Goal: Information Seeking & Learning: Compare options

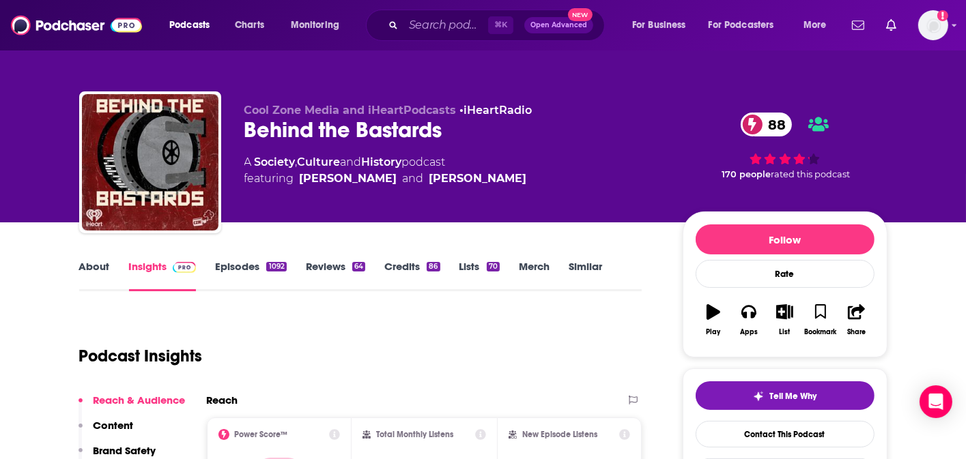
click at [240, 276] on link "Episodes 1092" at bounding box center [250, 275] width 71 height 31
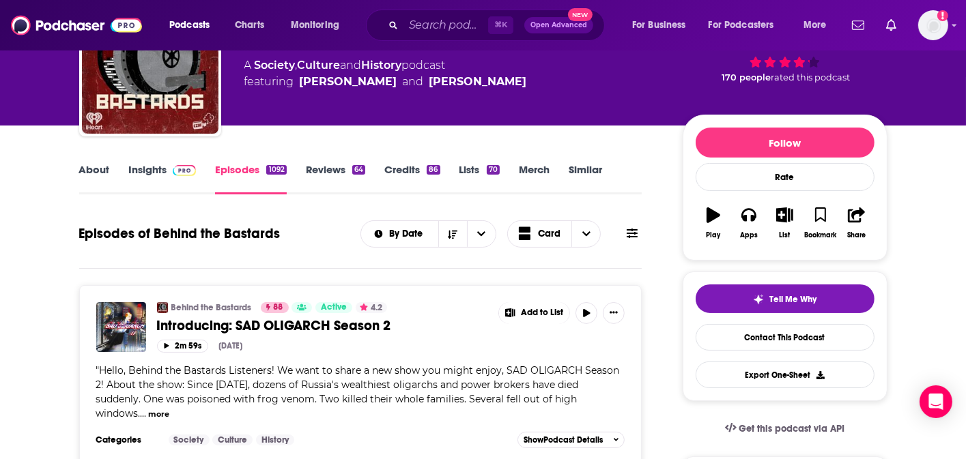
scroll to position [143, 0]
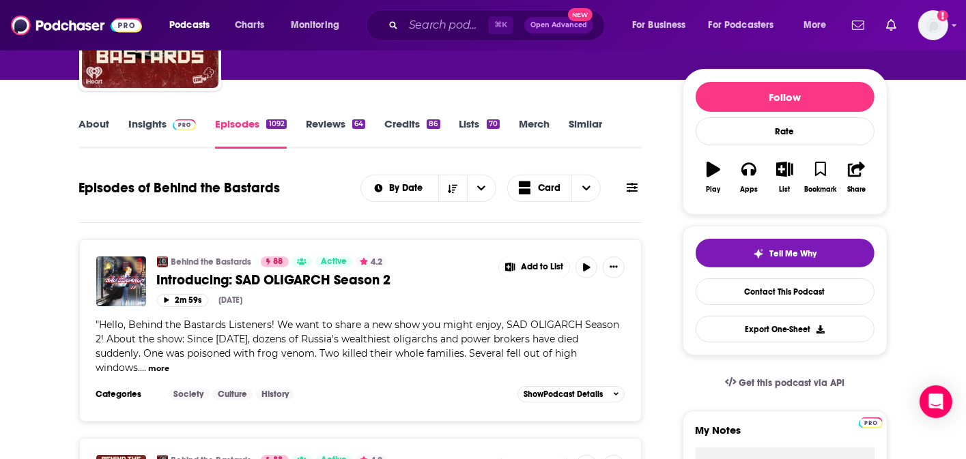
click at [167, 142] on link "Insights" at bounding box center [163, 132] width 68 height 31
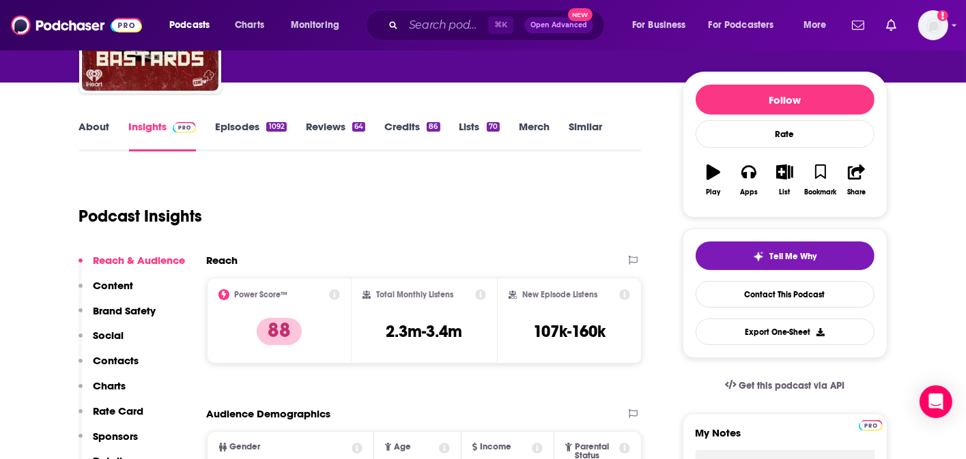
scroll to position [130, 0]
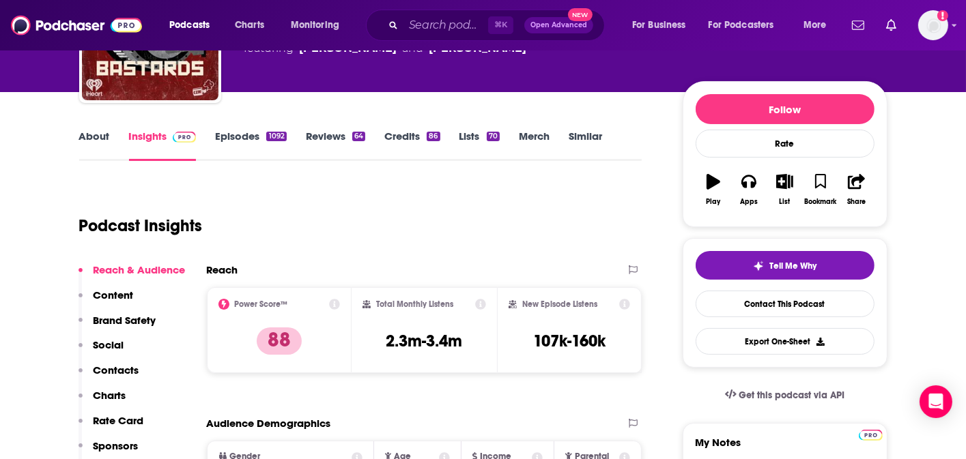
click at [102, 143] on link "About" at bounding box center [94, 145] width 31 height 31
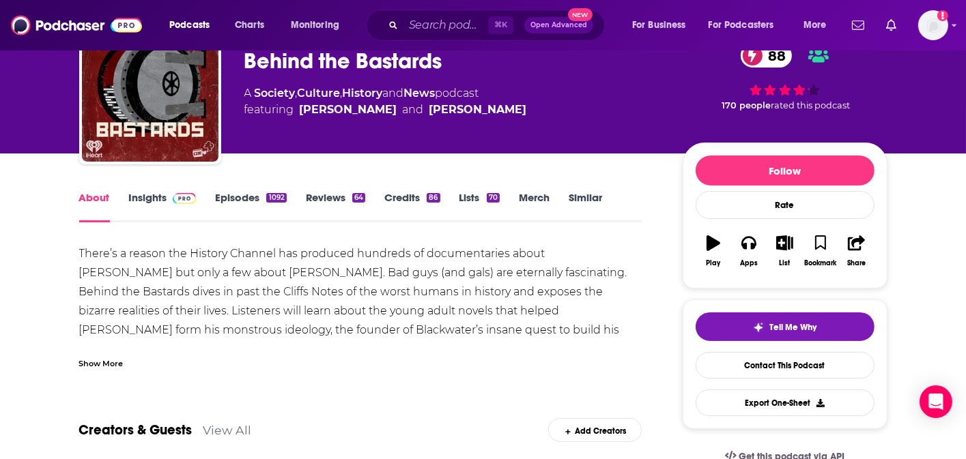
scroll to position [90, 0]
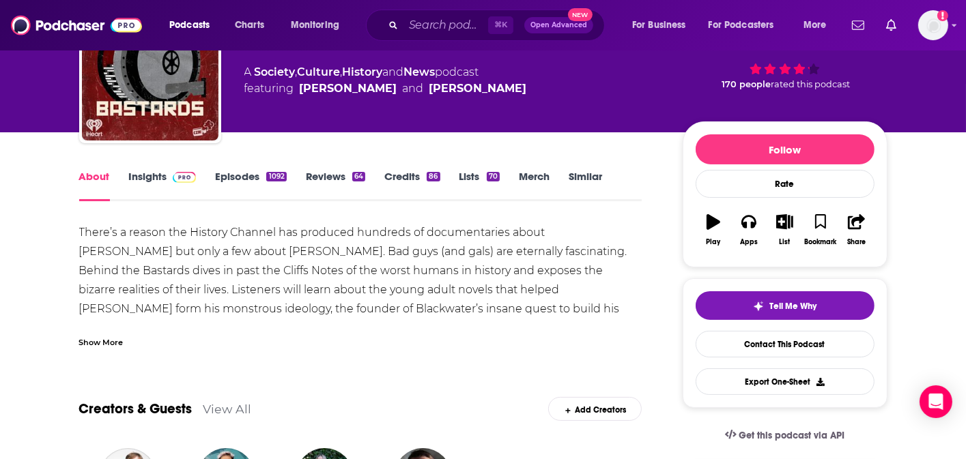
click at [102, 347] on div "Show More" at bounding box center [101, 341] width 44 height 13
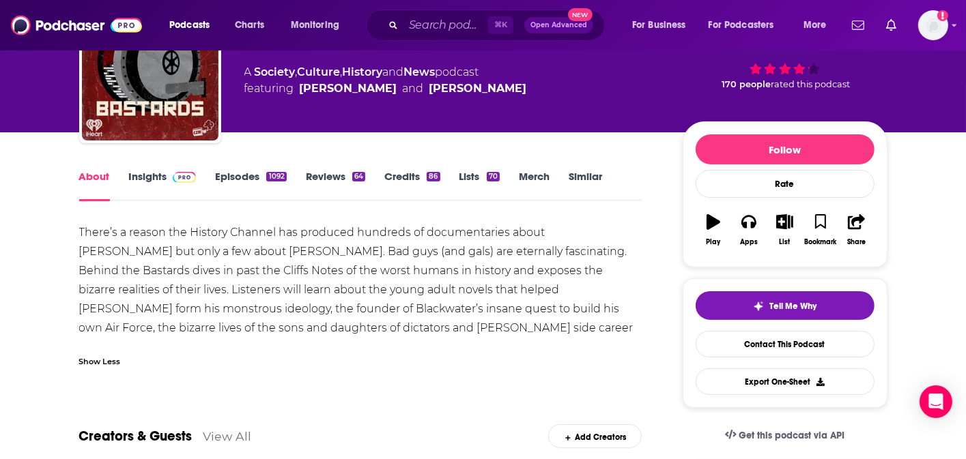
click at [149, 185] on link "Insights" at bounding box center [163, 185] width 68 height 31
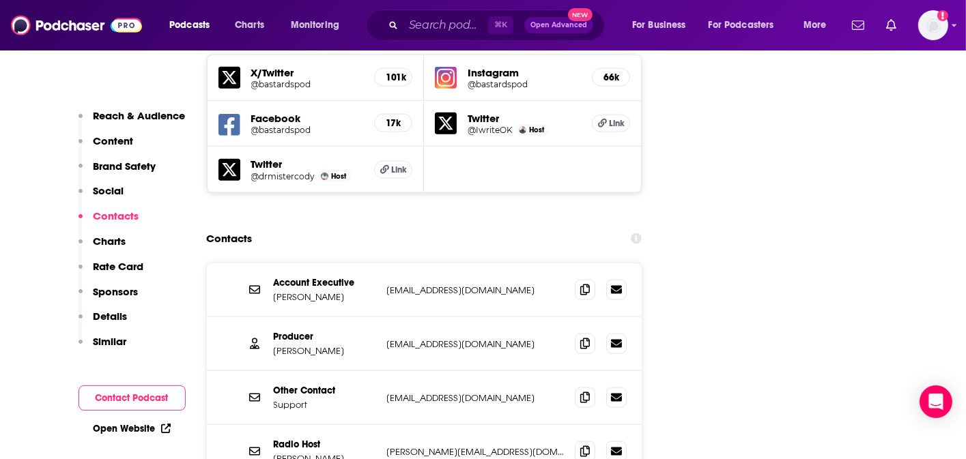
scroll to position [1677, 0]
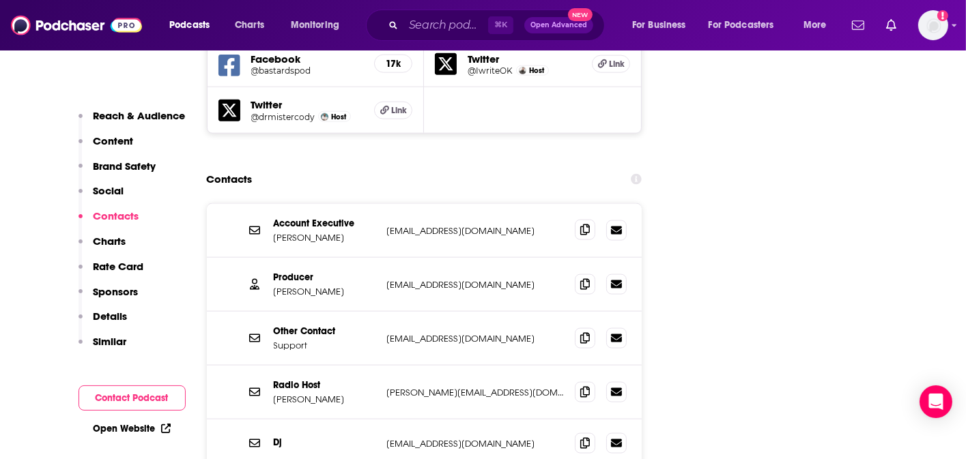
click at [584, 220] on span at bounding box center [585, 230] width 20 height 20
click at [594, 258] on div "Producer [PERSON_NAME] [EMAIL_ADDRESS][DOMAIN_NAME] [PERSON_NAME][EMAIL_ADDRESS…" at bounding box center [424, 285] width 435 height 54
click at [590, 274] on span at bounding box center [585, 284] width 20 height 20
click at [590, 328] on span at bounding box center [585, 338] width 20 height 20
click at [583, 386] on icon at bounding box center [585, 391] width 10 height 11
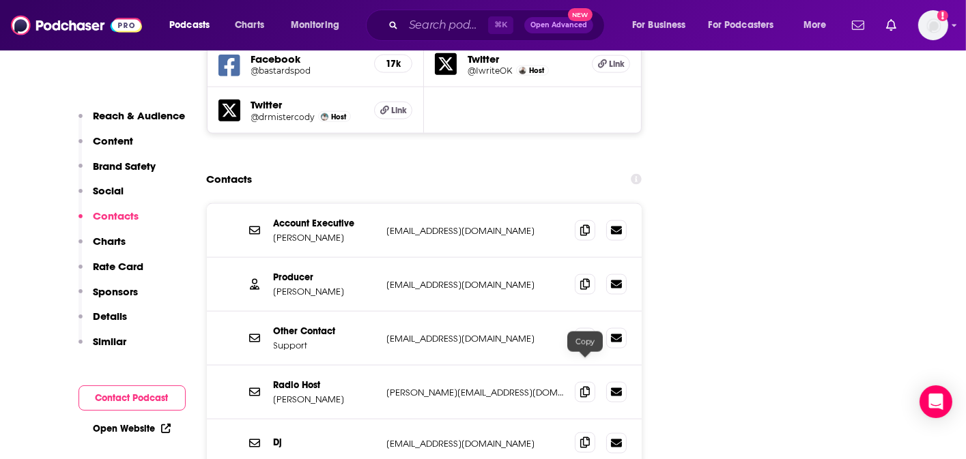
click at [594, 433] on span at bounding box center [585, 443] width 20 height 20
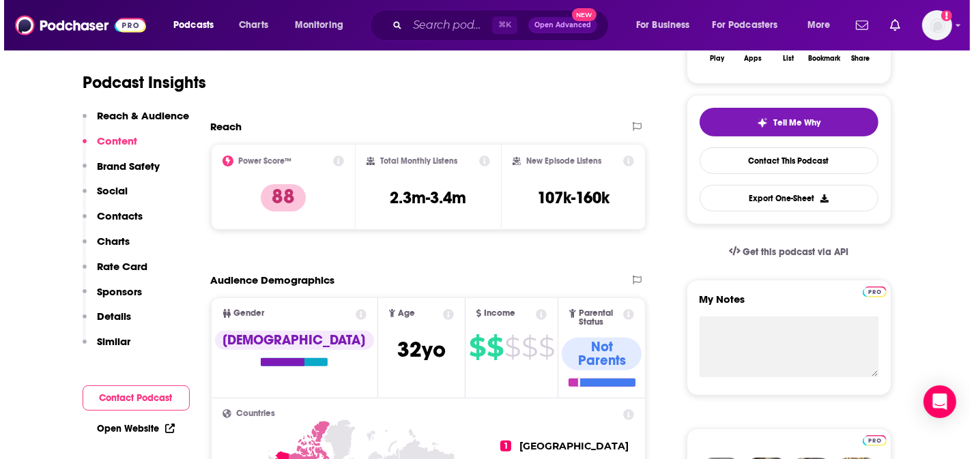
scroll to position [0, 0]
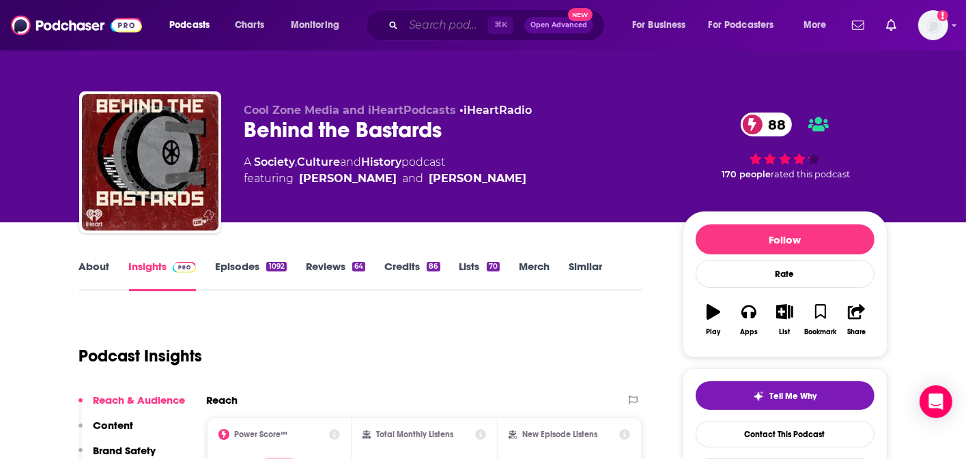
click at [431, 20] on input "Search podcasts, credits, & more..." at bounding box center [445, 25] width 85 height 22
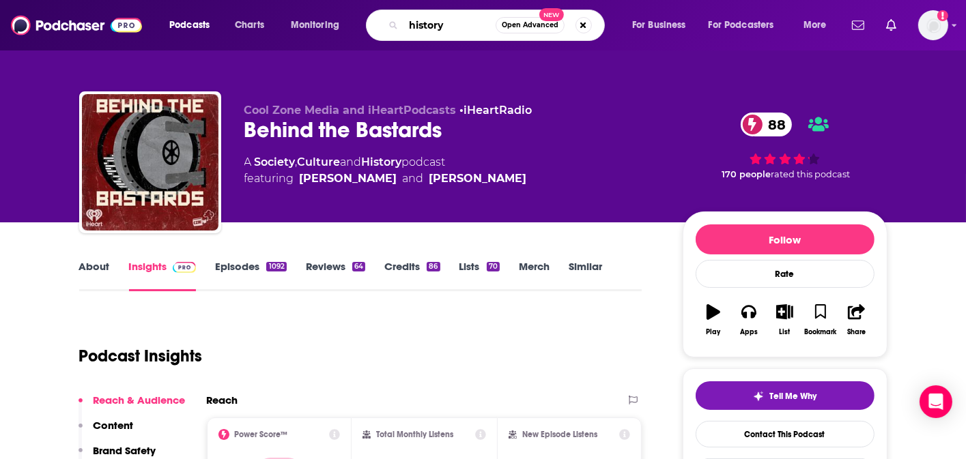
type input "history"
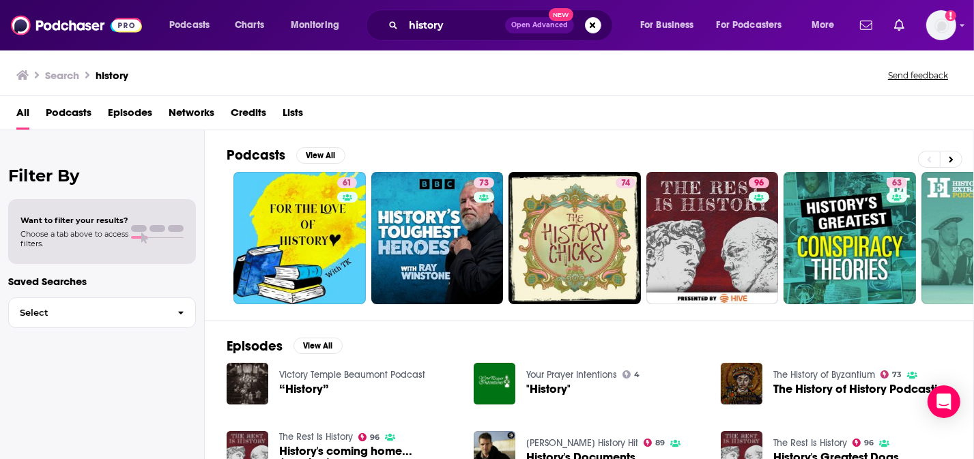
click at [87, 111] on span "Podcasts" at bounding box center [69, 116] width 46 height 28
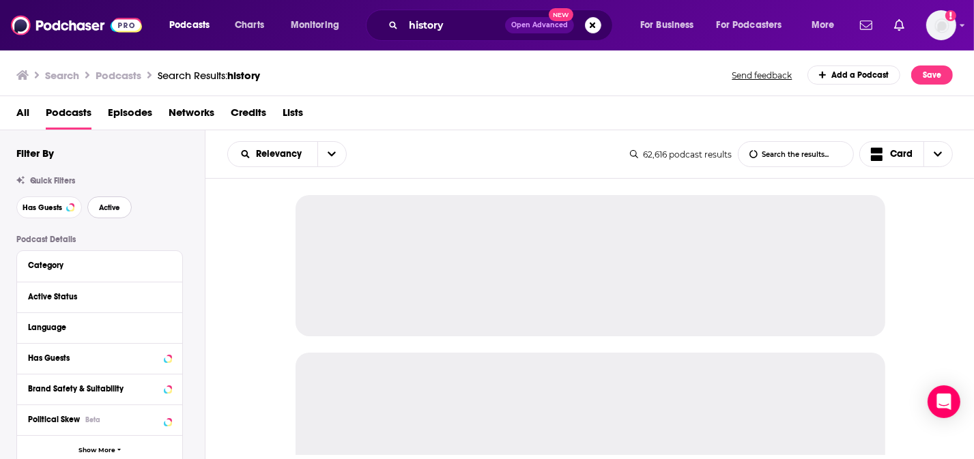
click at [107, 205] on span "Active" at bounding box center [109, 208] width 21 height 8
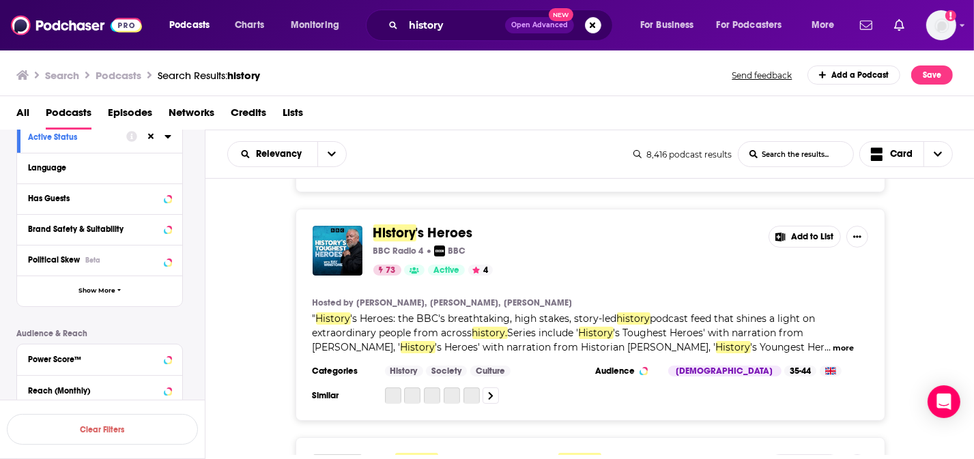
scroll to position [252, 0]
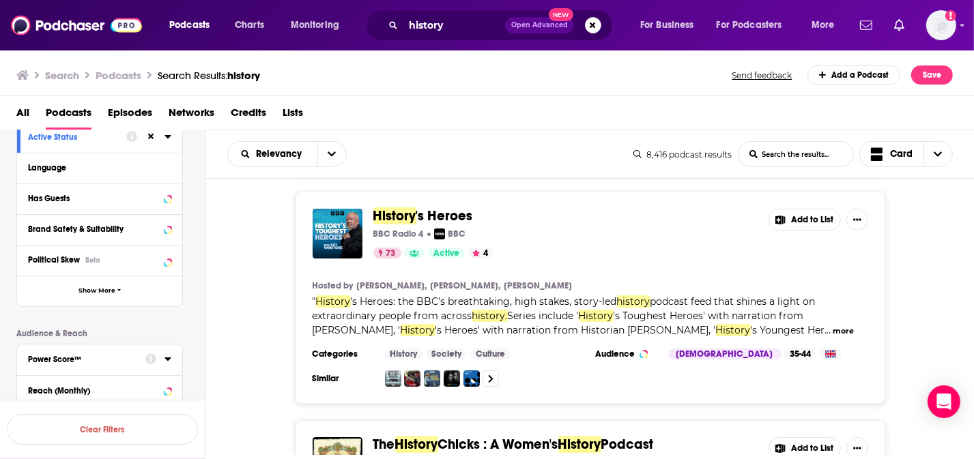
click at [169, 361] on icon at bounding box center [167, 358] width 7 height 11
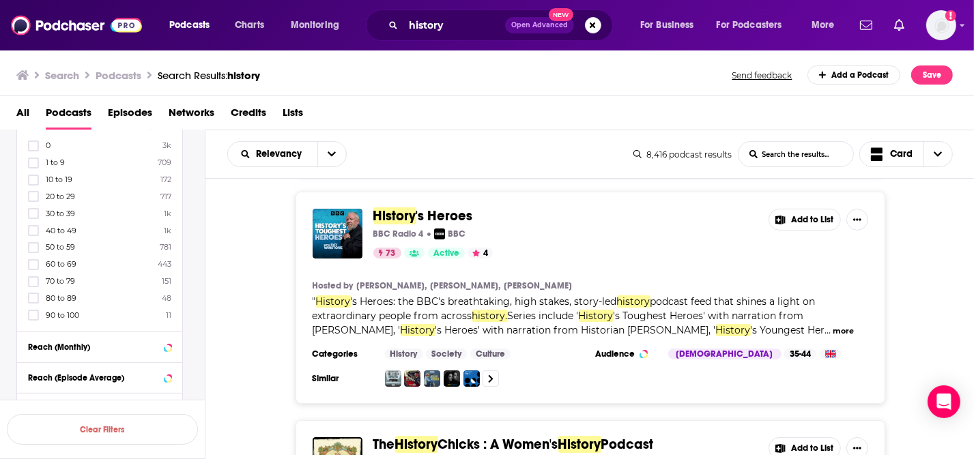
scroll to position [395, 0]
click at [30, 317] on icon at bounding box center [33, 314] width 8 height 8
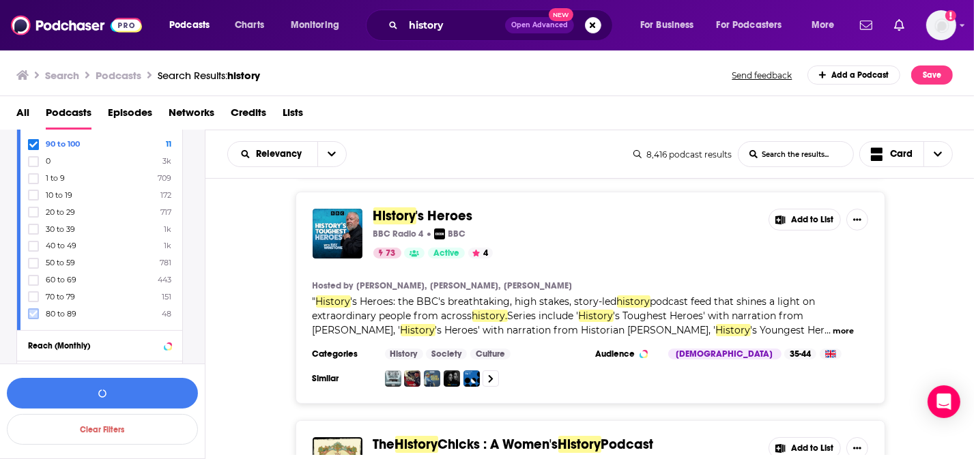
click at [32, 310] on span at bounding box center [33, 314] width 8 height 8
click at [120, 394] on button "View 11 Results" at bounding box center [102, 393] width 191 height 31
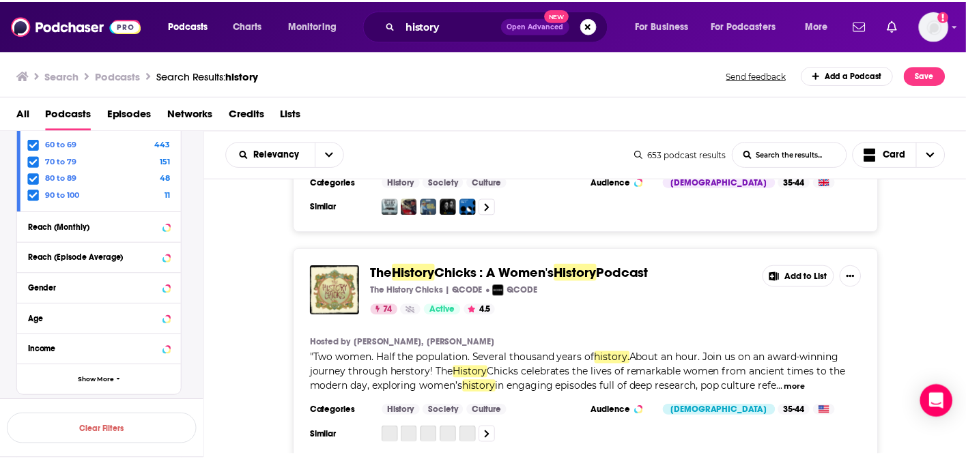
scroll to position [426, 0]
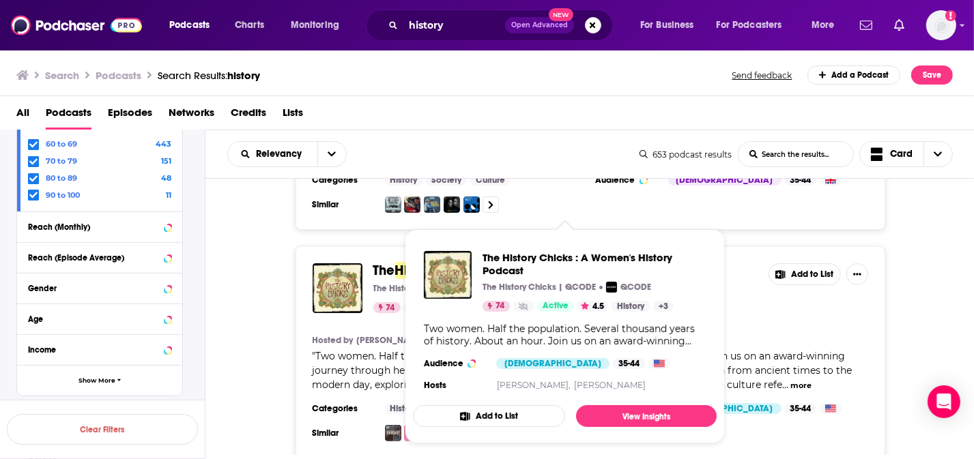
click at [398, 262] on span "History" at bounding box center [416, 270] width 43 height 17
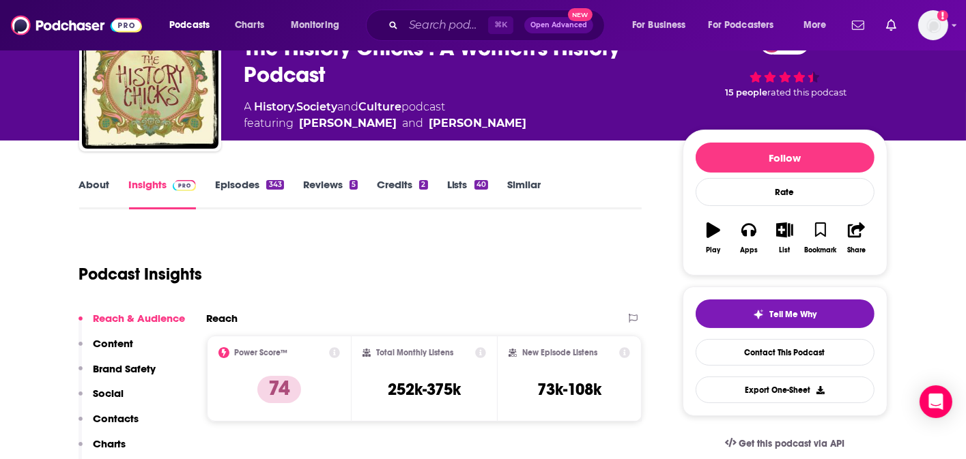
scroll to position [87, 0]
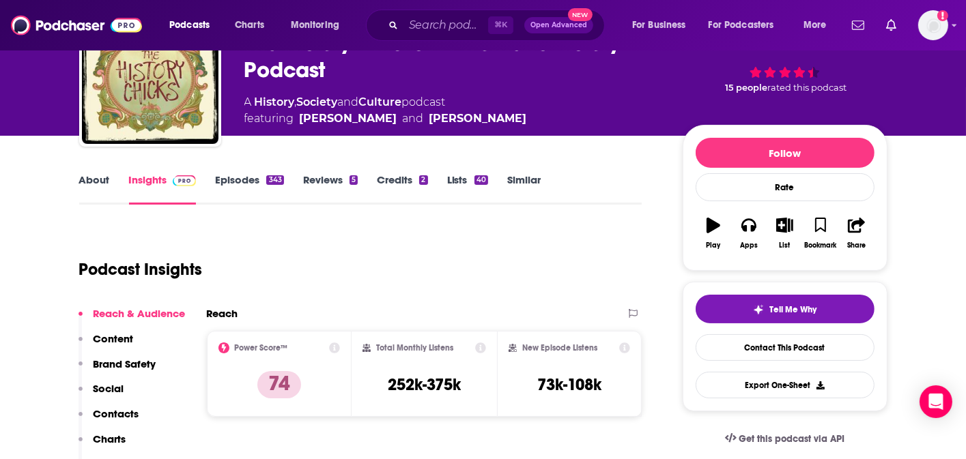
click at [84, 184] on link "About" at bounding box center [94, 188] width 31 height 31
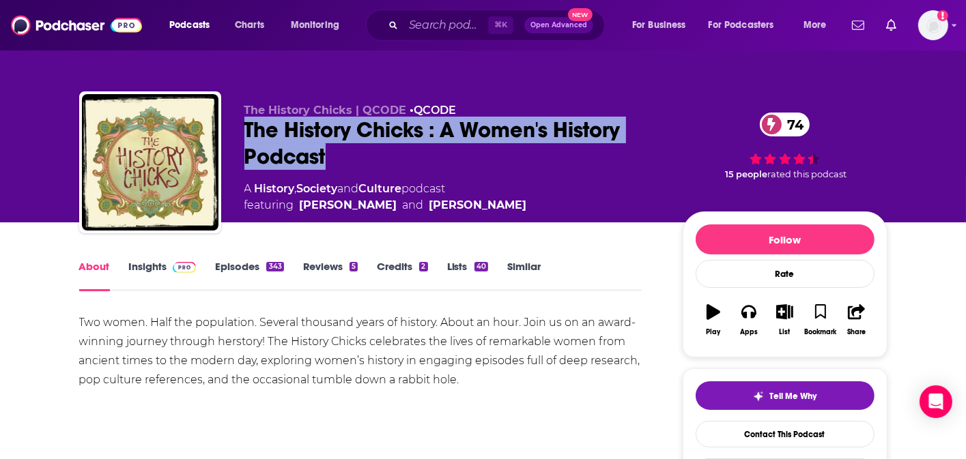
drag, startPoint x: 243, startPoint y: 125, endPoint x: 351, endPoint y: 158, distance: 112.7
click at [351, 158] on div "The History Chicks | QCODE • QCODE The History Chicks : A Women's History Podca…" at bounding box center [483, 164] width 808 height 147
copy h1 "The History Chicks : A Women's History Podcast"
click at [156, 273] on link "Insights" at bounding box center [163, 275] width 68 height 31
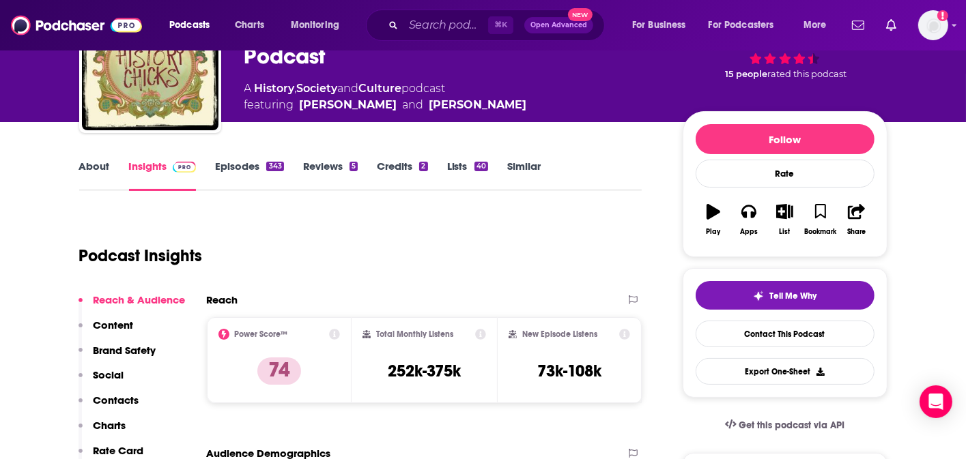
scroll to position [106, 0]
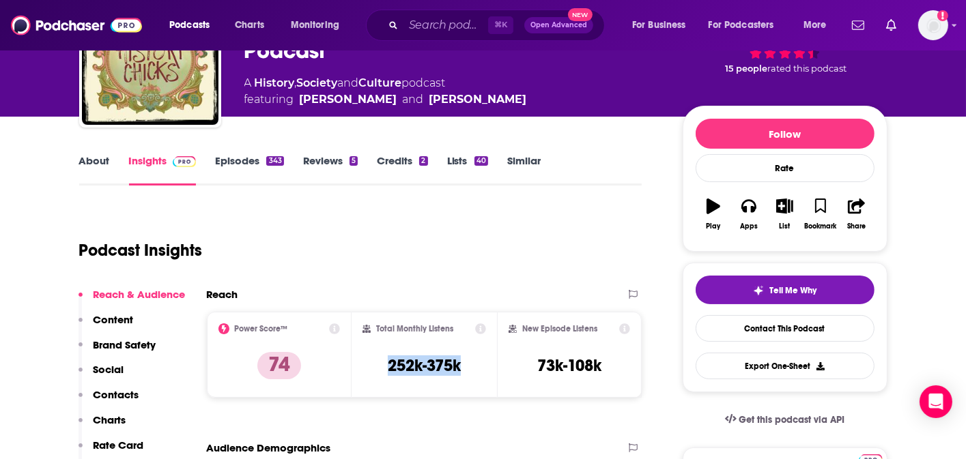
drag, startPoint x: 379, startPoint y: 361, endPoint x: 466, endPoint y: 366, distance: 87.5
click at [466, 366] on div "Total Monthly Listens 252k-375k" at bounding box center [424, 354] width 124 height 63
copy h3 "252k-375k"
click at [105, 160] on link "About" at bounding box center [94, 169] width 31 height 31
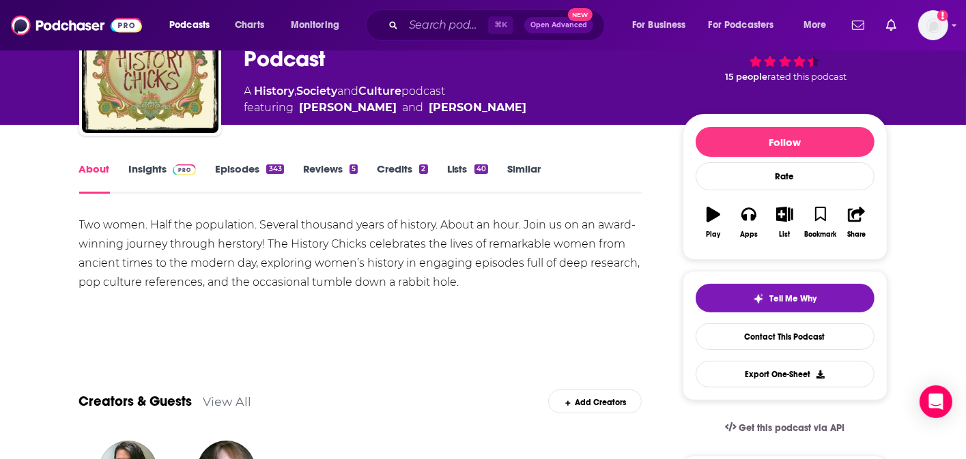
scroll to position [97, 0]
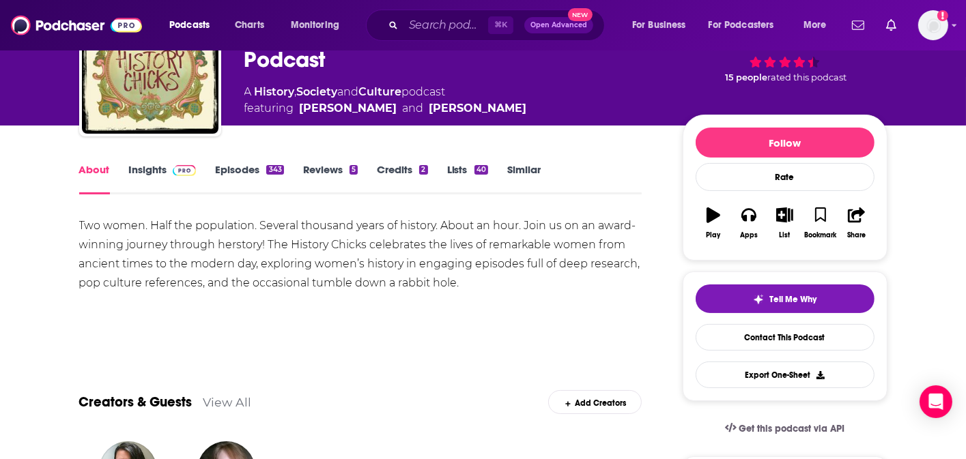
click at [150, 167] on link "Insights" at bounding box center [163, 178] width 68 height 31
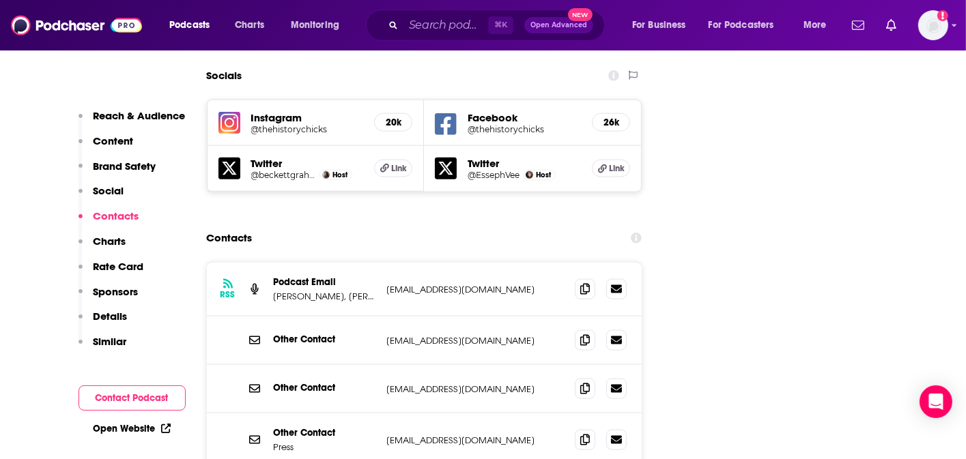
scroll to position [1579, 0]
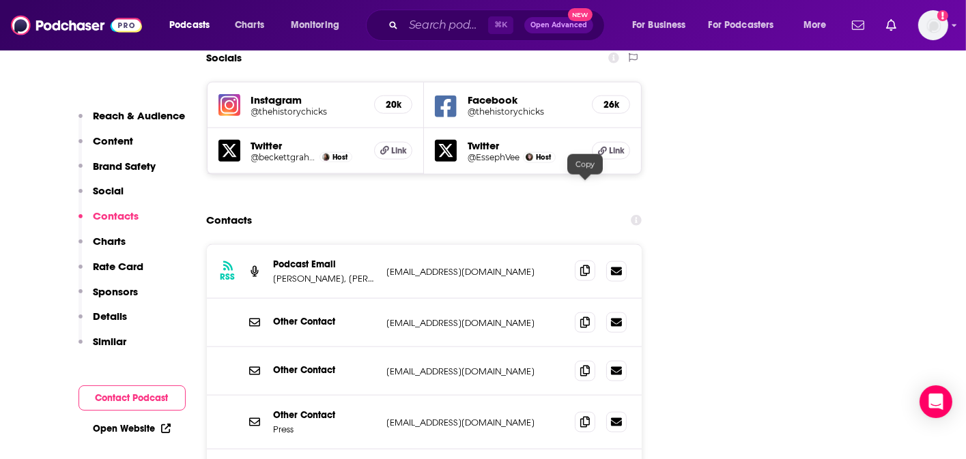
click at [589, 265] on icon at bounding box center [585, 270] width 10 height 11
click at [588, 317] on icon at bounding box center [585, 322] width 10 height 11
click at [585, 365] on icon at bounding box center [585, 370] width 10 height 11
click at [588, 416] on icon at bounding box center [585, 421] width 10 height 11
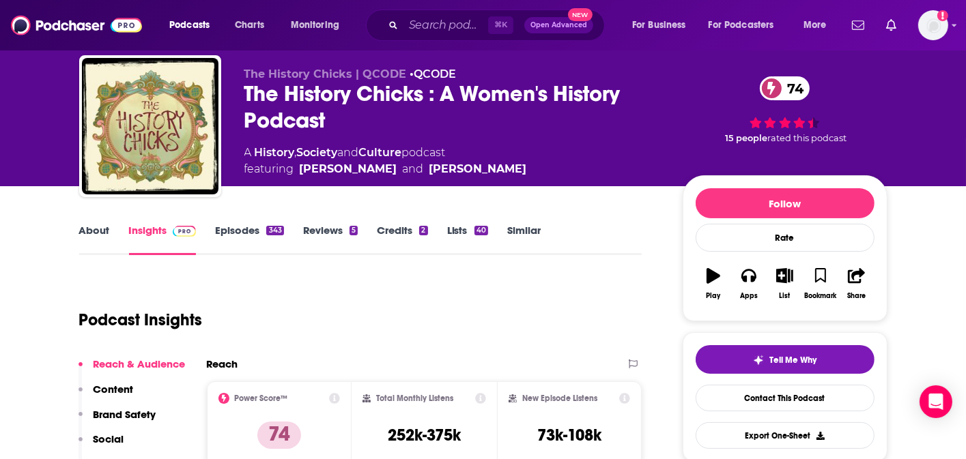
scroll to position [0, 0]
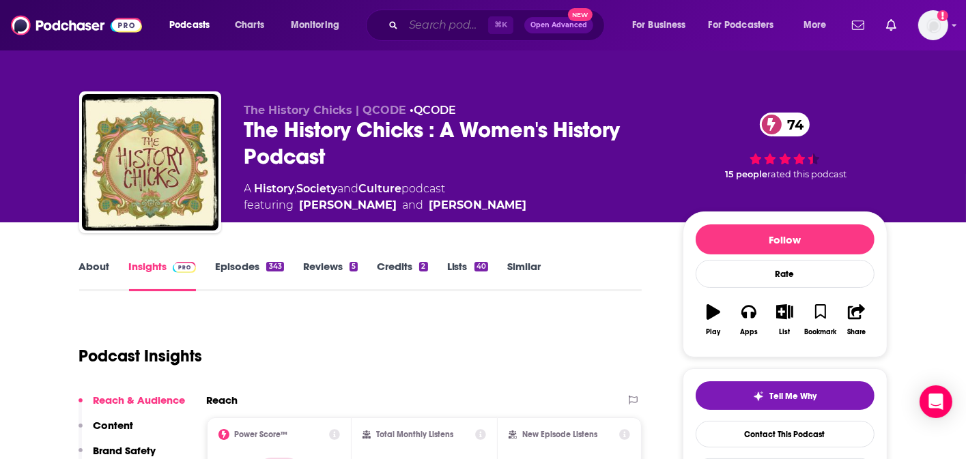
click at [457, 20] on input "Search podcasts, credits, & more..." at bounding box center [445, 25] width 85 height 22
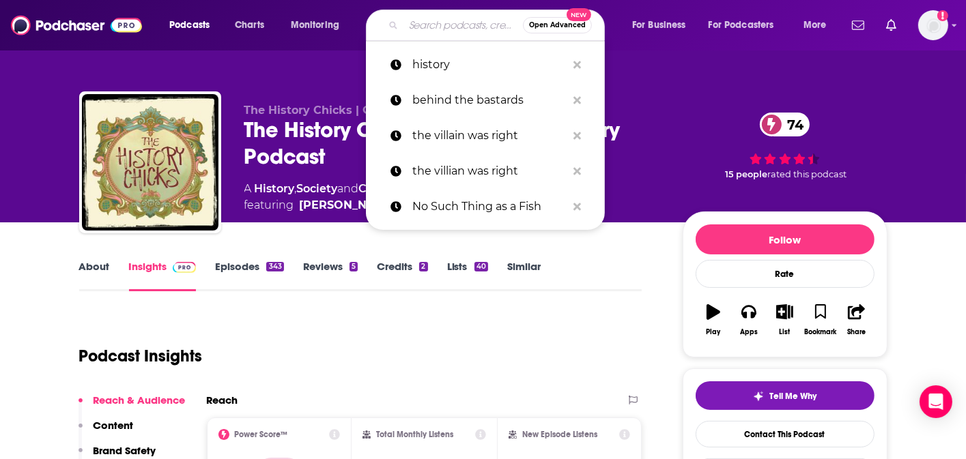
click at [297, 71] on div "The History Chicks | QCODE • QCODE The History Chicks : A Women's History Podca…" at bounding box center [482, 111] width 873 height 222
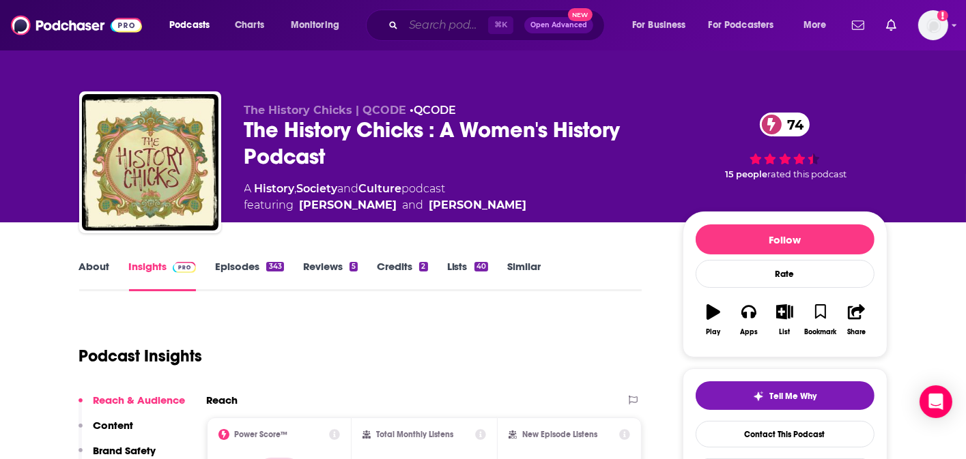
click at [439, 26] on input "Search podcasts, credits, & more..." at bounding box center [445, 25] width 85 height 22
click at [532, 270] on link "Similar" at bounding box center [523, 275] width 33 height 31
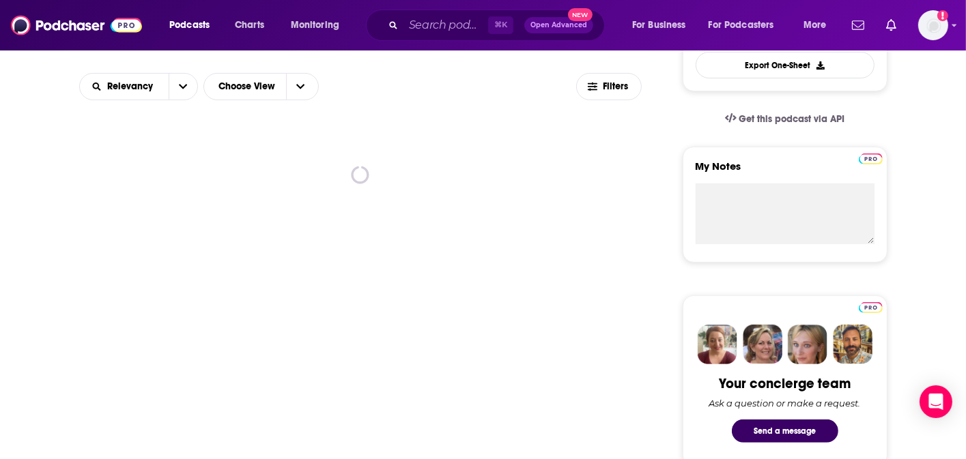
scroll to position [406, 0]
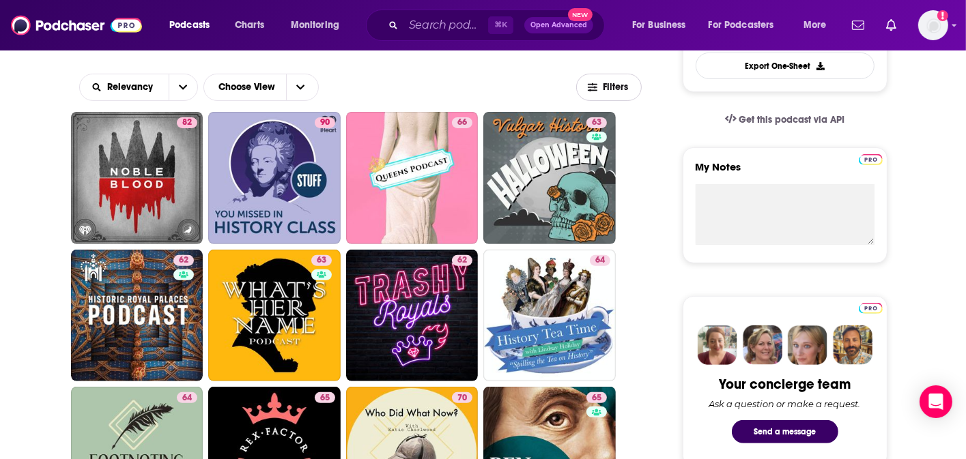
click at [615, 92] on button "Filters" at bounding box center [609, 87] width 66 height 27
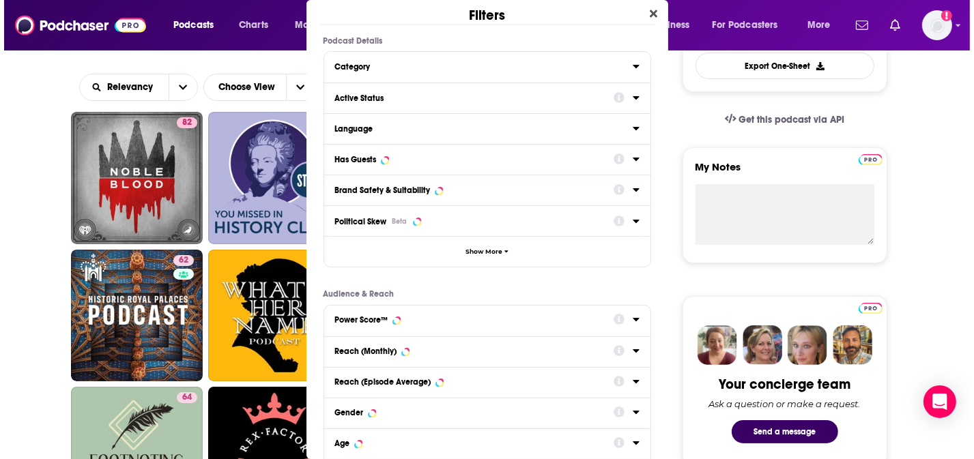
scroll to position [0, 0]
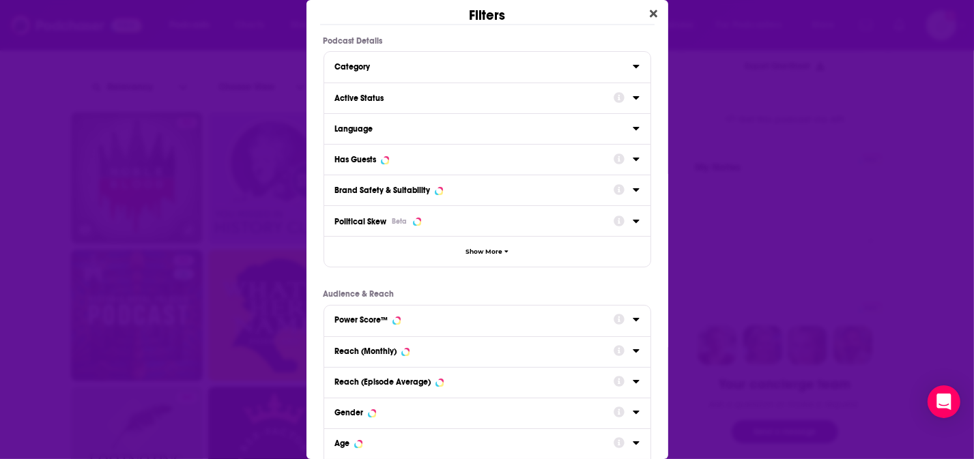
click at [633, 96] on icon "Dialog" at bounding box center [636, 97] width 7 height 11
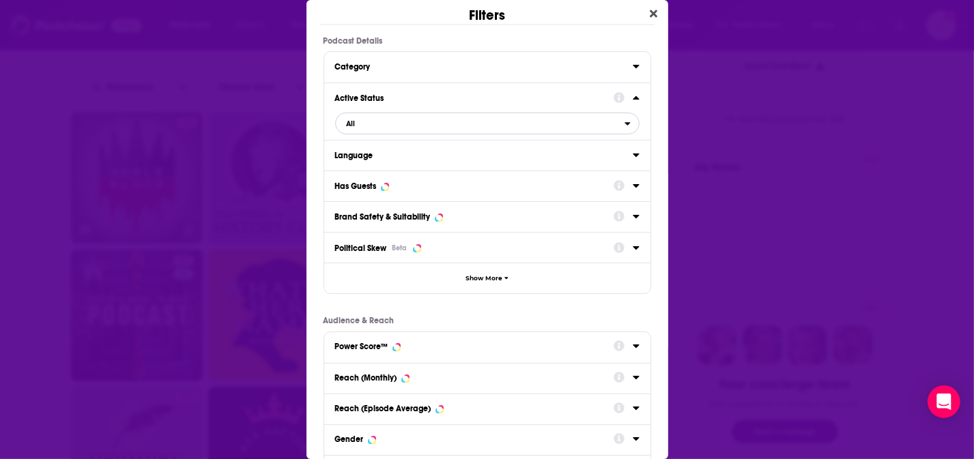
click at [415, 129] on span "All" at bounding box center [480, 124] width 289 height 18
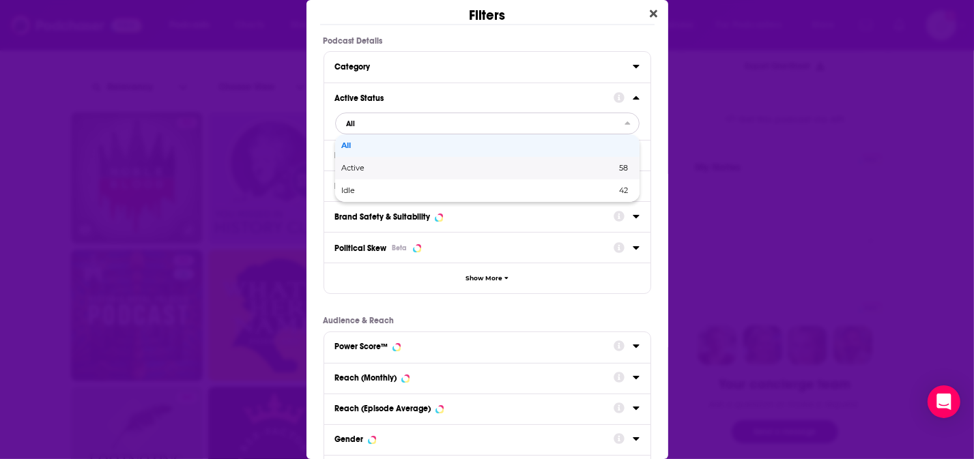
click at [408, 171] on span "Active" at bounding box center [416, 168] width 149 height 8
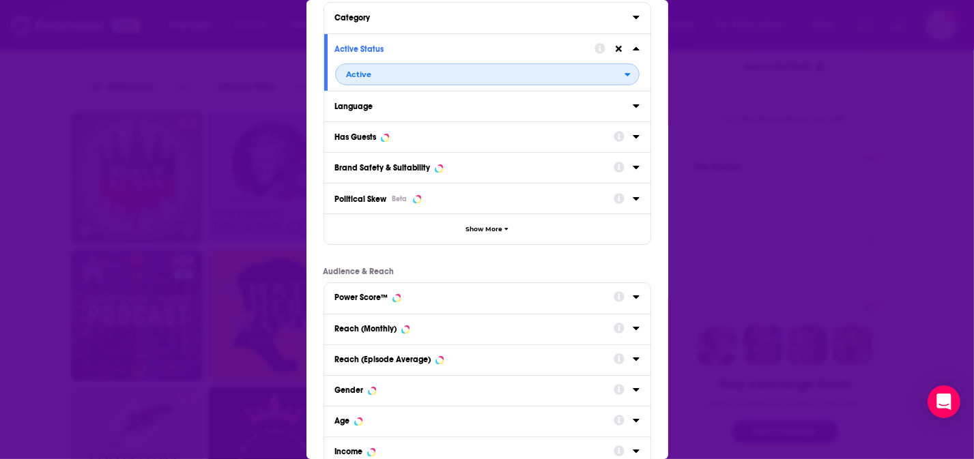
scroll to position [167, 0]
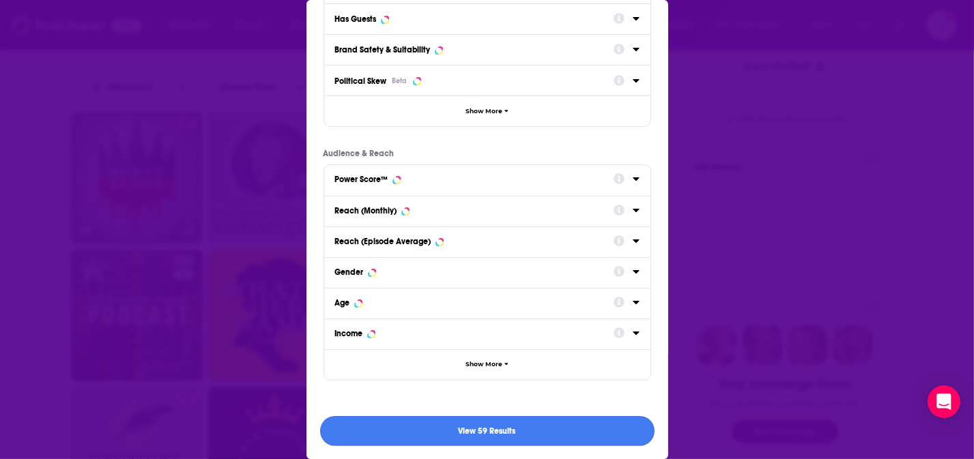
click at [507, 442] on button "View 59 Results" at bounding box center [487, 431] width 334 height 31
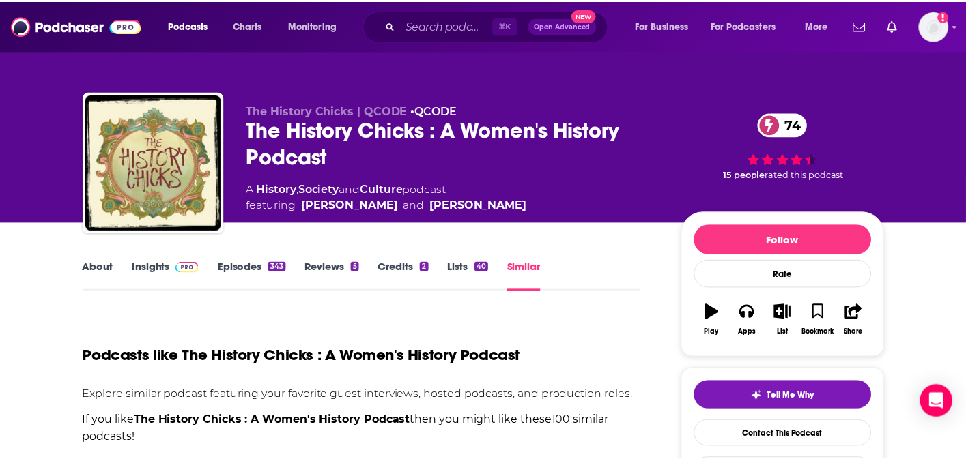
scroll to position [406, 0]
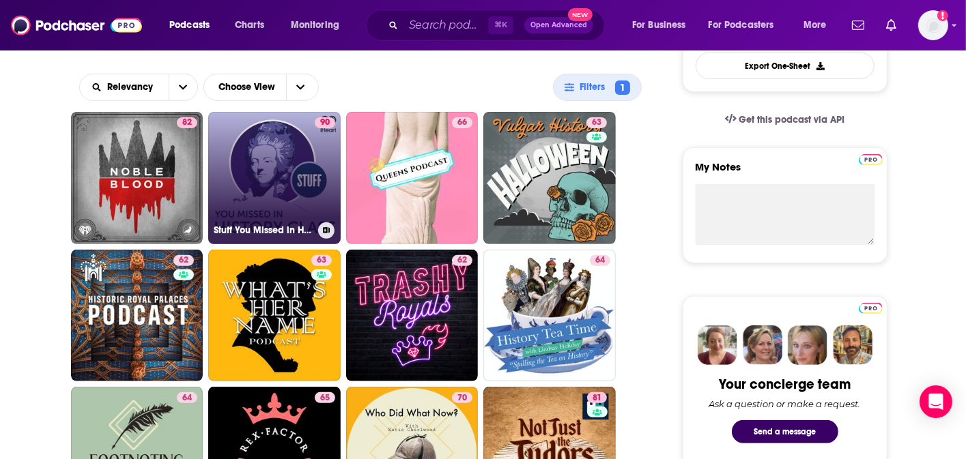
click at [280, 149] on link "90 Stuff You Missed in History Class" at bounding box center [274, 178] width 132 height 132
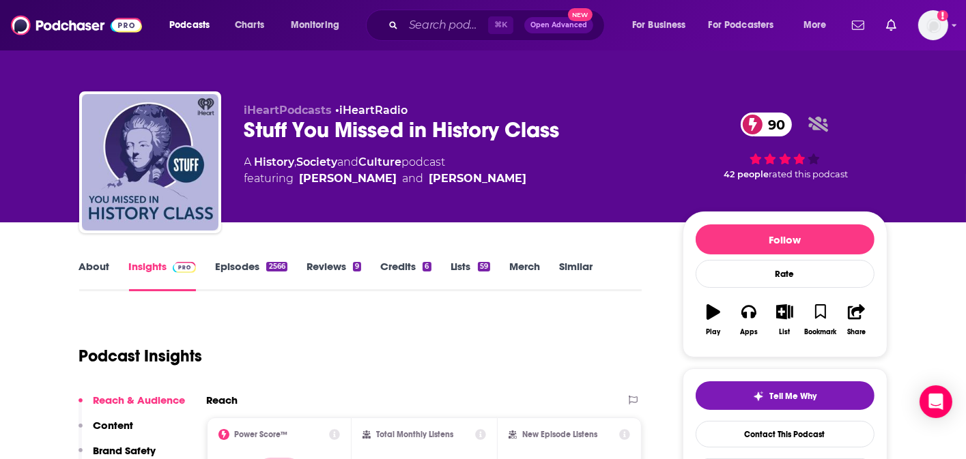
click at [101, 274] on link "About" at bounding box center [94, 275] width 31 height 31
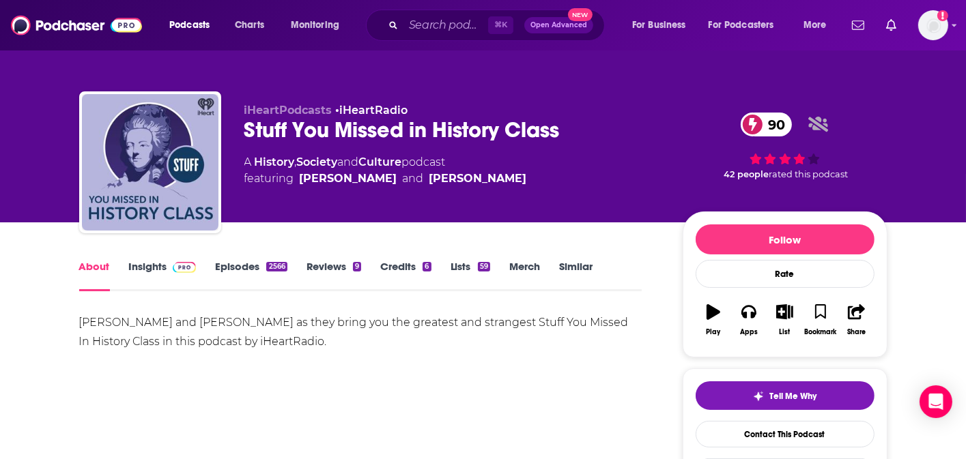
click at [145, 285] on link "Insights" at bounding box center [163, 275] width 68 height 31
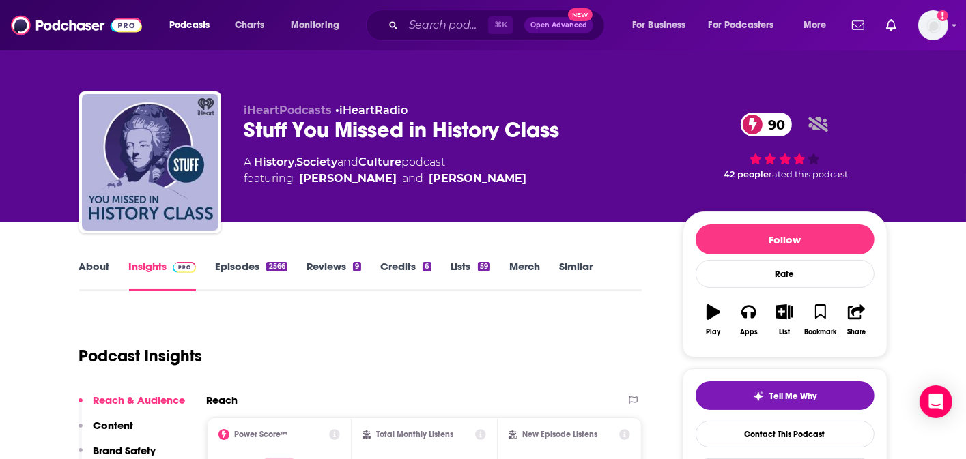
click at [302, 125] on div "Stuff You Missed in History Class 90" at bounding box center [452, 130] width 416 height 27
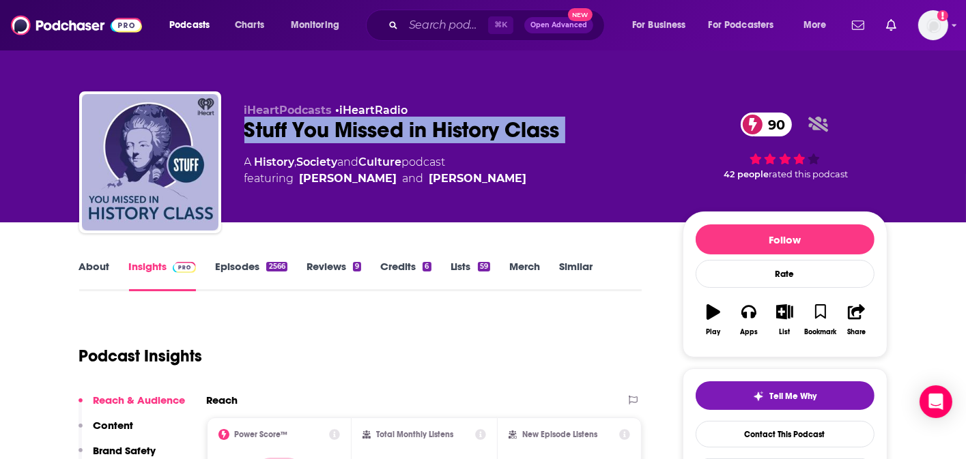
click at [302, 125] on div "Stuff You Missed in History Class 90" at bounding box center [452, 130] width 416 height 27
copy div "Stuff You Missed in History Class 90"
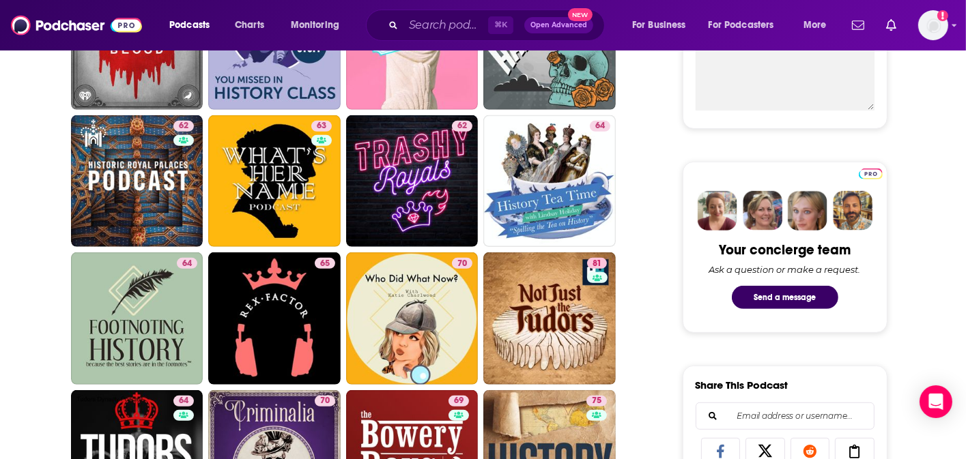
scroll to position [543, 0]
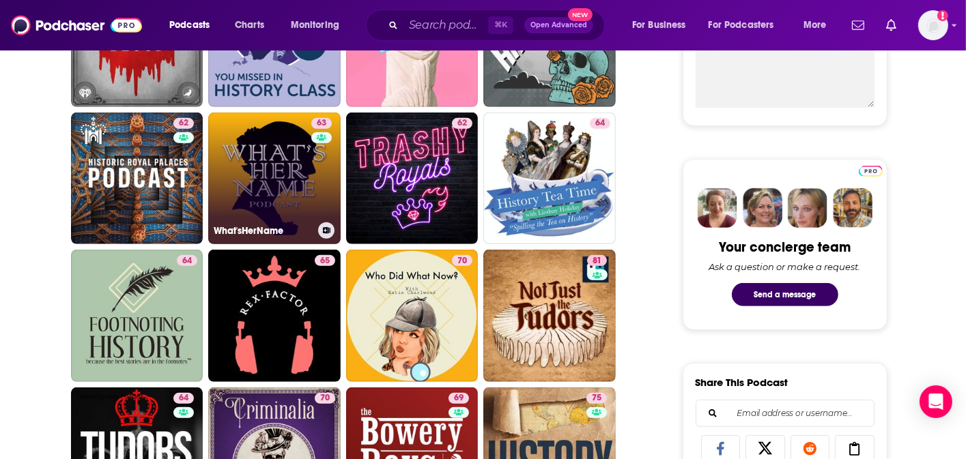
click at [324, 151] on div "63" at bounding box center [323, 170] width 24 height 105
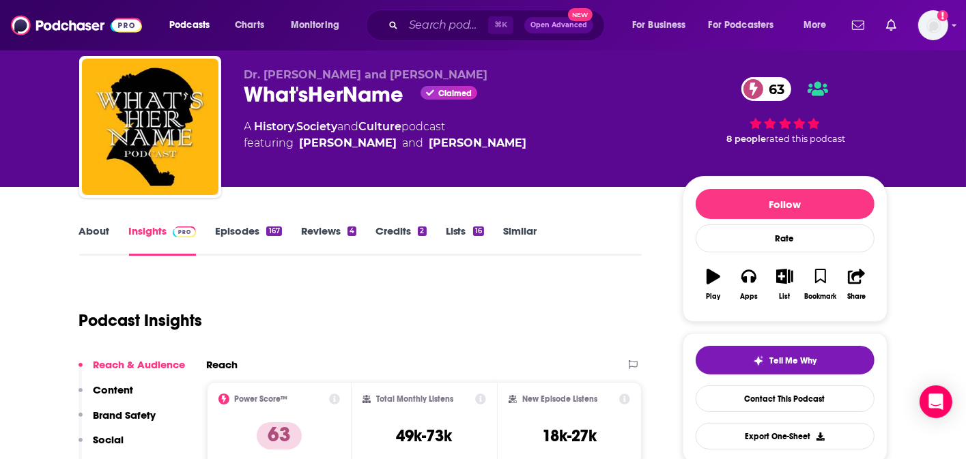
scroll to position [111, 0]
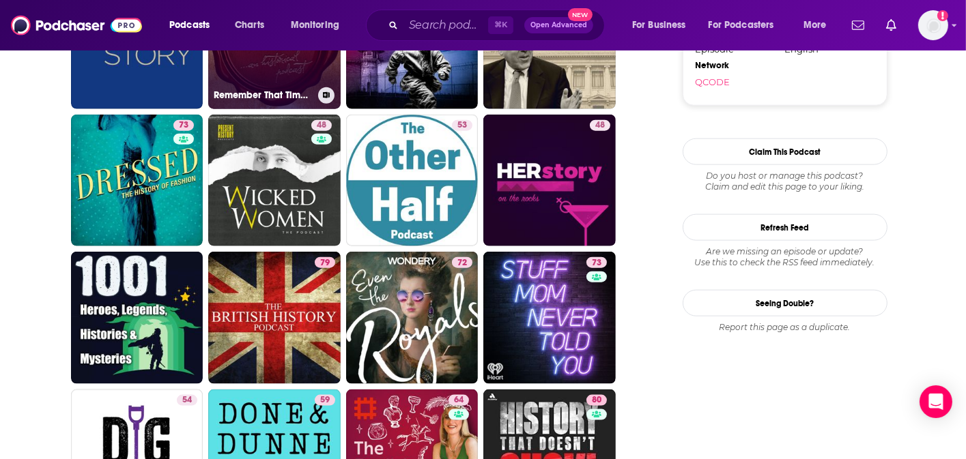
scroll to position [1505, 0]
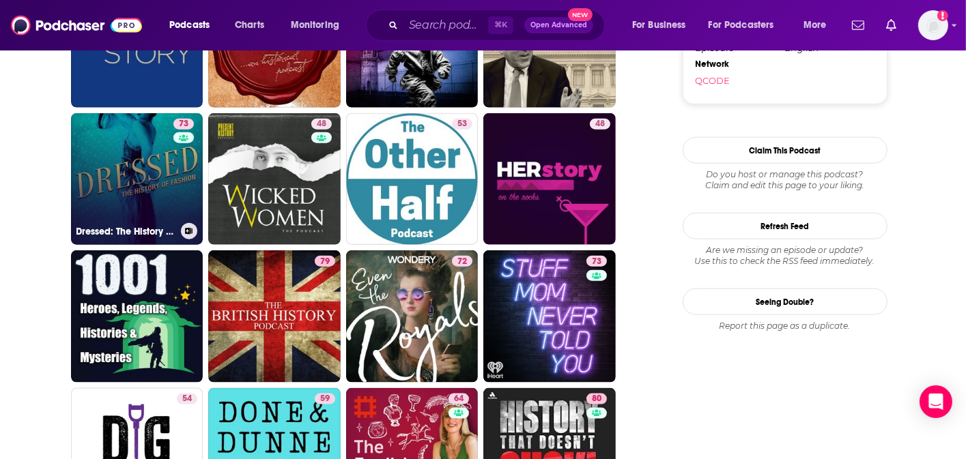
click at [153, 149] on link "73 Dressed: The History of Fashion" at bounding box center [137, 179] width 132 height 132
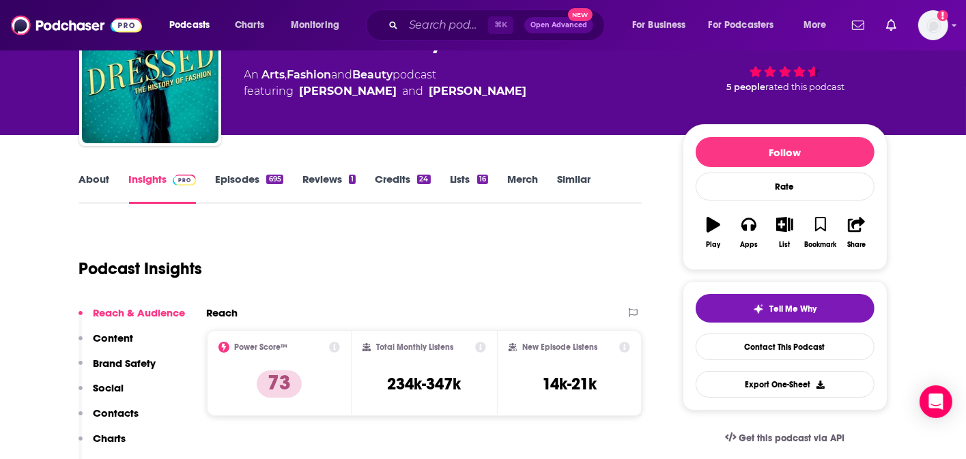
scroll to position [91, 0]
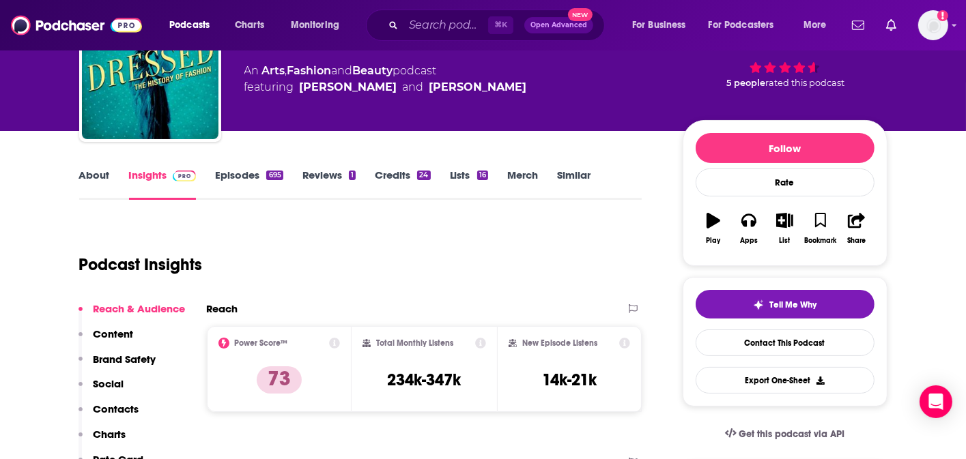
click at [97, 173] on link "About" at bounding box center [94, 184] width 31 height 31
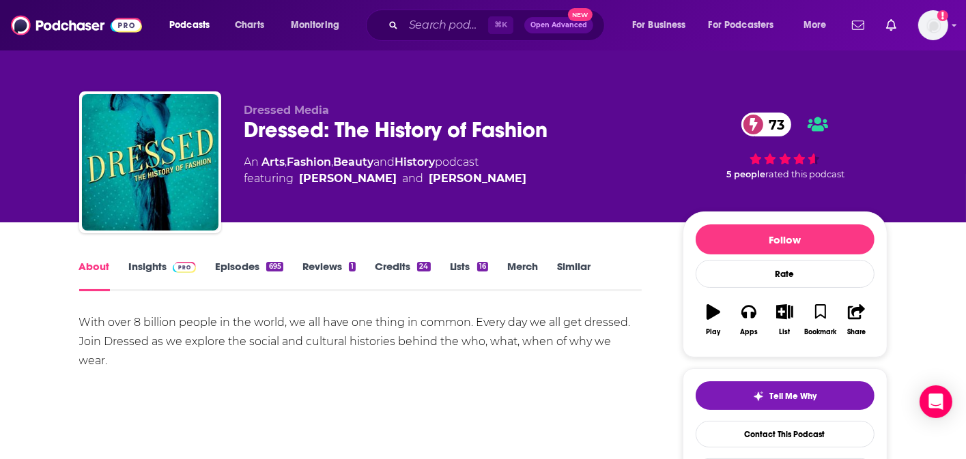
click at [154, 274] on link "Insights" at bounding box center [163, 275] width 68 height 31
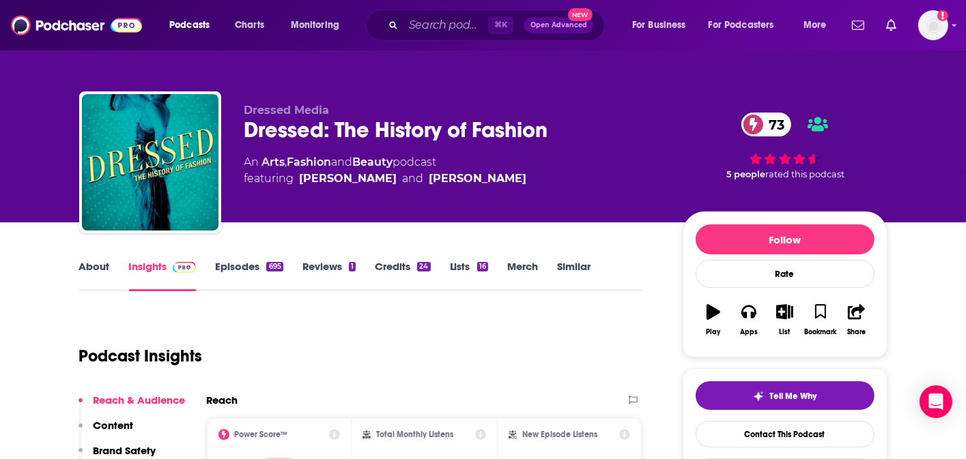
click at [294, 125] on div "Dressed: The History of Fashion 73" at bounding box center [452, 130] width 416 height 27
click at [294, 126] on div "Dressed: The History of Fashion 73" at bounding box center [452, 130] width 416 height 27
click at [293, 129] on div "Dressed: The History of Fashion 73" at bounding box center [452, 130] width 416 height 27
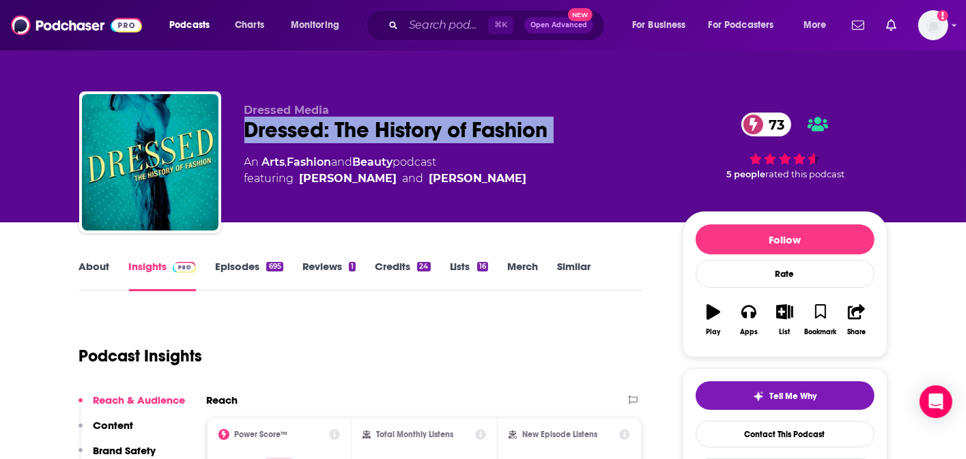
click at [293, 129] on div "Dressed: The History of Fashion 73" at bounding box center [452, 130] width 416 height 27
